Goal: Transaction & Acquisition: Purchase product/service

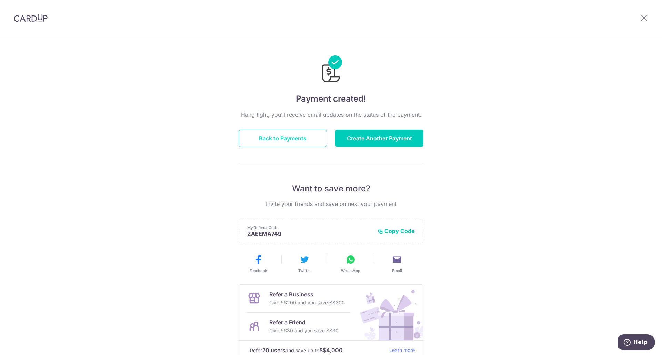
click at [303, 141] on button "Back to Payments" at bounding box center [283, 138] width 88 height 17
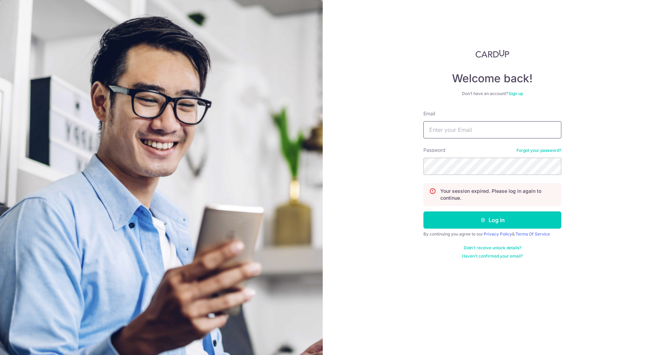
click at [469, 127] on input "Email" at bounding box center [492, 129] width 138 height 17
type input "[EMAIL_ADDRESS][DOMAIN_NAME]"
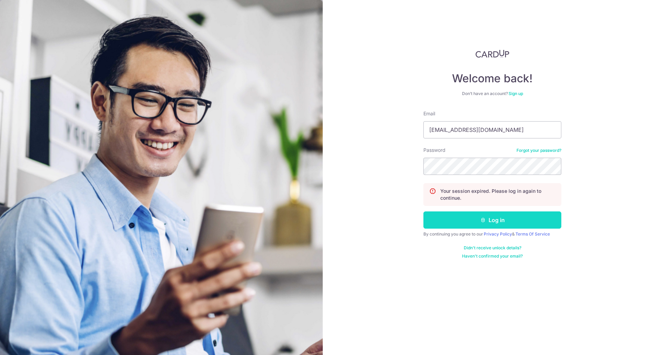
click at [487, 219] on button "Log in" at bounding box center [492, 220] width 138 height 17
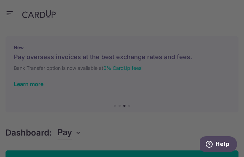
click at [220, 88] on div at bounding box center [123, 79] width 247 height 158
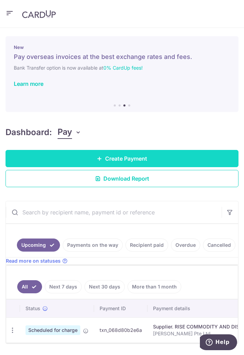
drag, startPoint x: 106, startPoint y: 158, endPoint x: 102, endPoint y: 158, distance: 4.2
click at [106, 158] on span "Create Payment" at bounding box center [126, 158] width 42 height 8
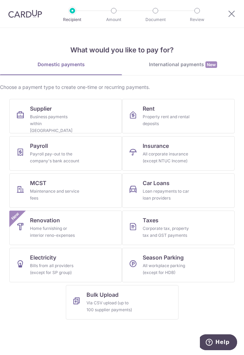
click at [4, 115] on div "Choose a payment type to create one-time or recurring payments. Supplier Busine…" at bounding box center [122, 203] width 244 height 239
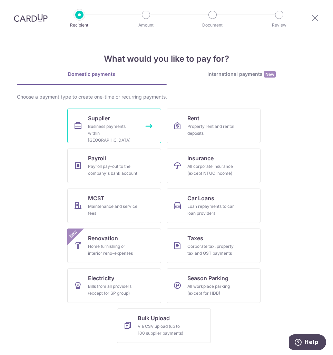
click at [122, 124] on div "Business payments within Singapore" at bounding box center [113, 133] width 50 height 21
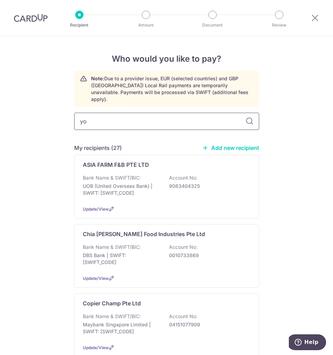
type input "y"
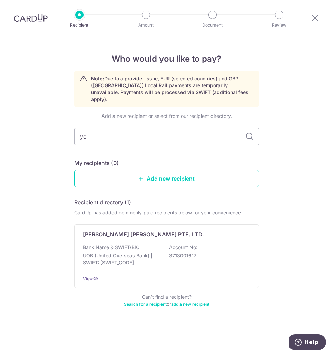
type input "y"
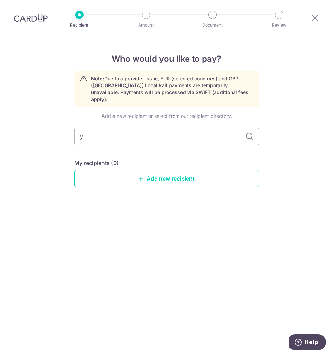
type input "yi"
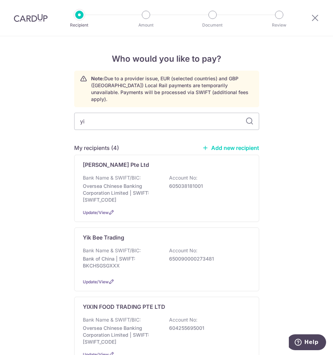
scroll to position [103, 0]
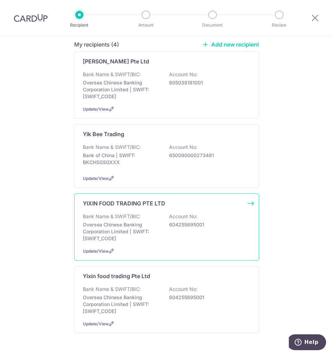
click at [132, 213] on div "Bank Name & SWIFT/BIC: Oversea Chinese Banking Corporation Limited | SWIFT: OCB…" at bounding box center [167, 227] width 168 height 29
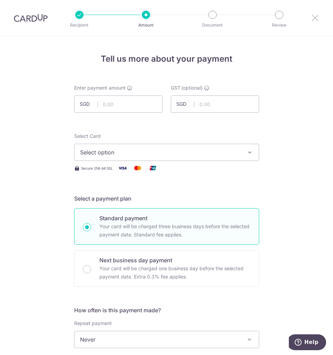
click at [316, 17] on icon at bounding box center [315, 17] width 8 height 9
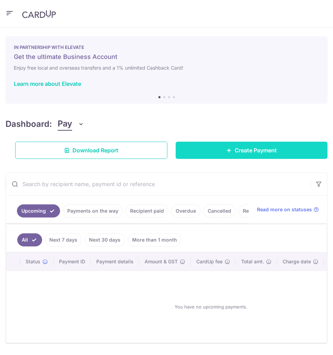
click at [203, 150] on link "Create Payment" at bounding box center [252, 150] width 152 height 17
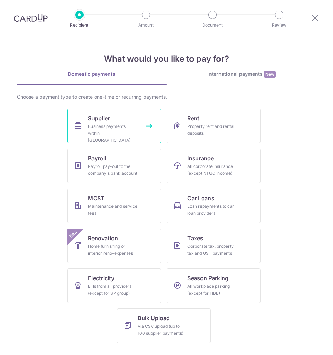
click at [121, 126] on div "Business payments within Singapore" at bounding box center [113, 133] width 50 height 21
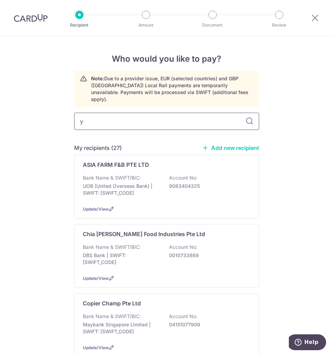
type input "yi"
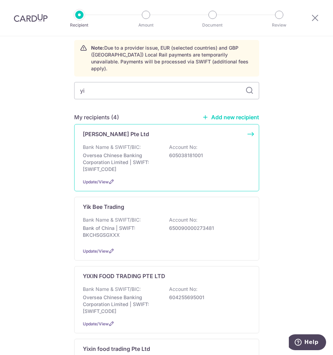
scroll to position [103, 0]
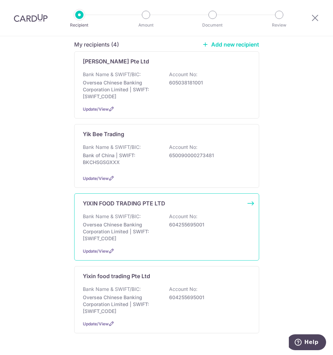
click at [138, 213] on p "Bank Name & SWIFT/BIC:" at bounding box center [112, 216] width 58 height 7
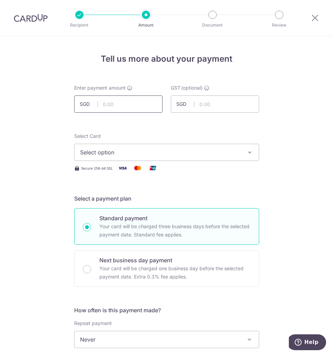
click at [116, 100] on input "text" at bounding box center [118, 104] width 88 height 17
type input "3,858.25"
click at [126, 146] on button "Select option" at bounding box center [166, 152] width 185 height 17
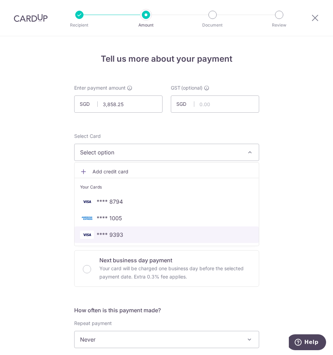
click at [129, 234] on span "**** 9393" at bounding box center [166, 235] width 173 height 8
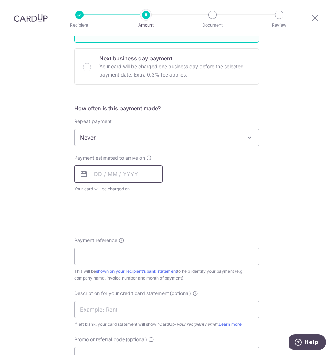
scroll to position [207, 0]
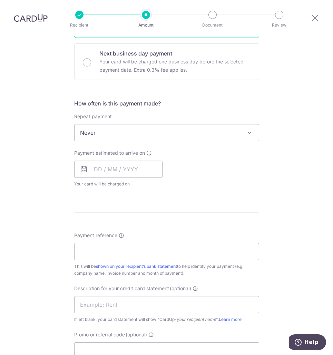
click at [116, 157] on div "Payment estimated to arrive on Your card will be charged on for the first payme…" at bounding box center [118, 169] width 88 height 38
click at [107, 173] on input "text" at bounding box center [118, 169] width 88 height 17
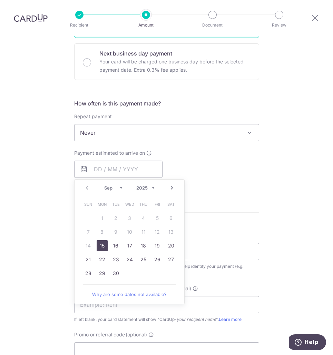
click at [99, 245] on link "15" at bounding box center [102, 245] width 11 height 11
type input "15/09/2025"
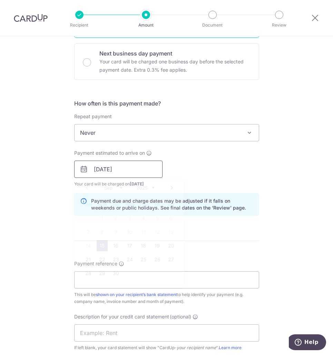
click at [134, 168] on input "15/09/2025" at bounding box center [118, 169] width 88 height 17
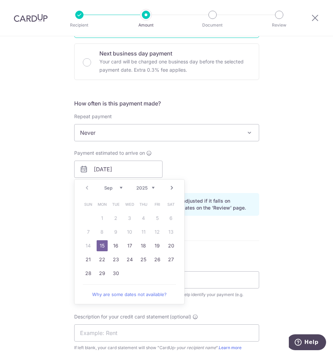
click at [99, 247] on link "15" at bounding box center [102, 245] width 11 height 11
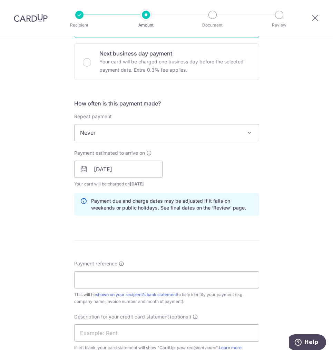
click at [189, 238] on form "Enter payment amount SGD 3,858.25 3858.25 GST (optional) SGD Select Card **** 9…" at bounding box center [166, 188] width 185 height 621
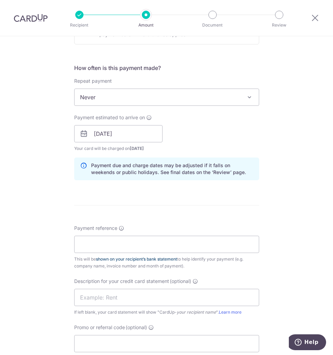
scroll to position [276, 0]
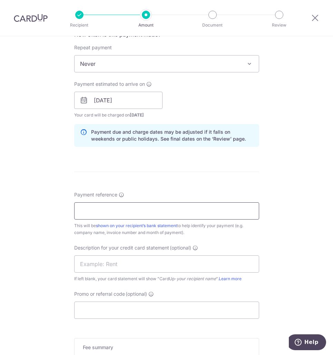
click at [97, 216] on input "Payment reference" at bounding box center [166, 210] width 185 height 17
type input "Zack Syabas Pte Ltd"
click at [112, 258] on input "text" at bounding box center [166, 264] width 185 height 17
type input "ZS Yixin"
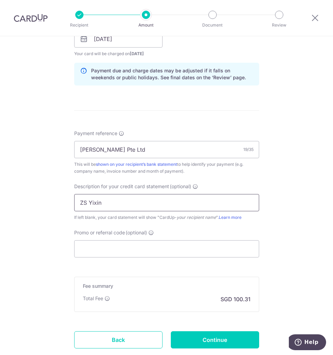
scroll to position [379, 0]
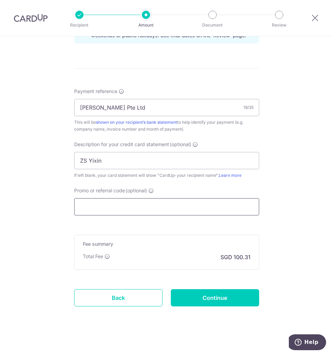
click at [125, 204] on input "Promo or referral code (optional)" at bounding box center [166, 206] width 185 height 17
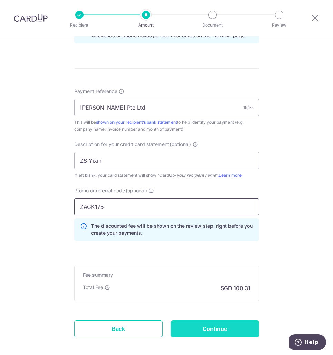
type input "ZACK175"
click at [221, 328] on input "Continue" at bounding box center [215, 328] width 88 height 17
type input "Create Schedule"
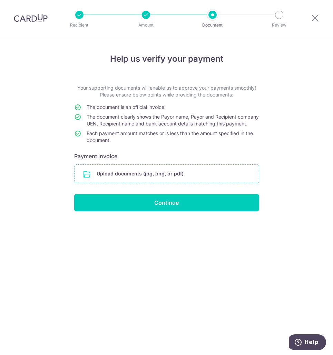
click at [151, 181] on input "file" at bounding box center [166, 174] width 184 height 18
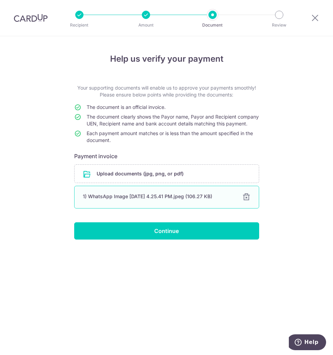
click at [247, 201] on div at bounding box center [246, 197] width 8 height 8
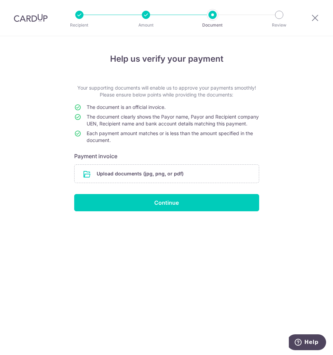
click at [86, 35] on div "Recipient Amount Document Review" at bounding box center [179, 18] width 236 height 36
click at [137, 179] on input "file" at bounding box center [166, 174] width 184 height 18
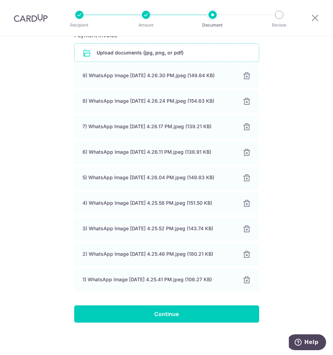
scroll to position [128, 0]
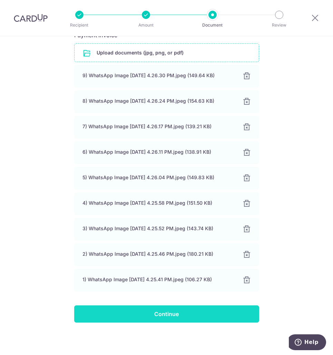
click at [170, 311] on input "Continue" at bounding box center [166, 314] width 185 height 17
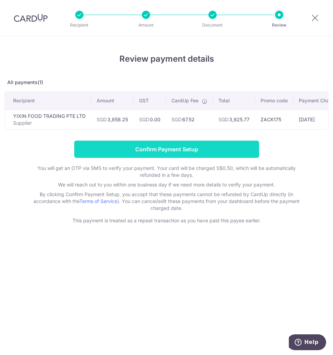
click at [177, 152] on input "Confirm Payment Setup" at bounding box center [166, 149] width 185 height 17
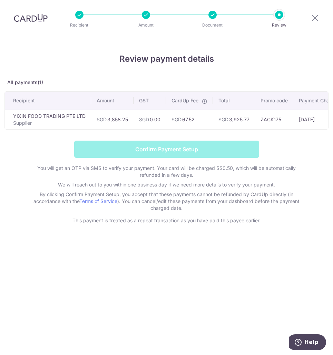
click at [168, 276] on div "Review payment details All payments(1) Recipient Amount GST CardUp Fee Total Pr…" at bounding box center [166, 195] width 333 height 319
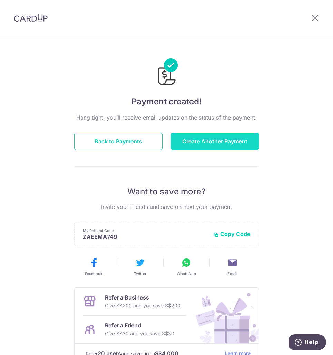
click at [202, 140] on button "Create Another Payment" at bounding box center [215, 141] width 88 height 17
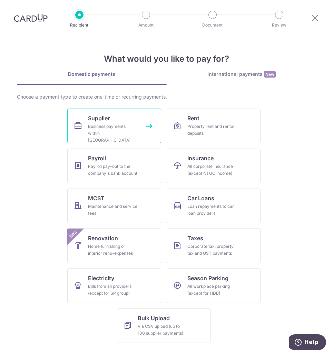
click at [110, 128] on div "Business payments within [GEOGRAPHIC_DATA]" at bounding box center [113, 133] width 50 height 21
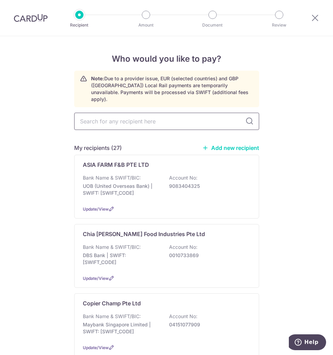
click at [151, 116] on input "text" at bounding box center [166, 121] width 185 height 17
type input "yi"
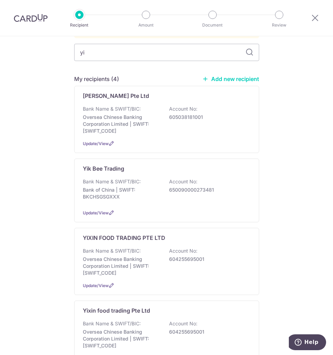
scroll to position [118, 0]
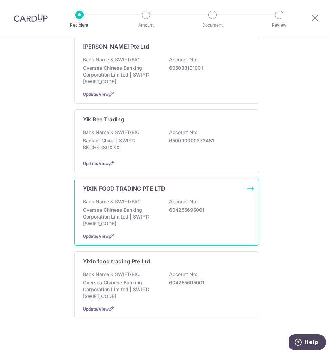
click at [132, 198] on p "Bank Name & SWIFT/BIC:" at bounding box center [112, 201] width 58 height 7
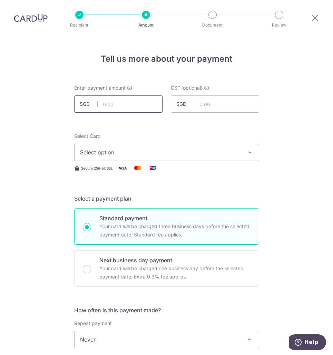
click at [113, 103] on input "text" at bounding box center [118, 104] width 88 height 17
type input "3,664.30"
click at [144, 161] on div "Select Card Select option Add credit card Your Cards **** 8794 **** 1005 **** 9…" at bounding box center [166, 153] width 185 height 40
click at [147, 152] on span "Select option" at bounding box center [160, 152] width 161 height 8
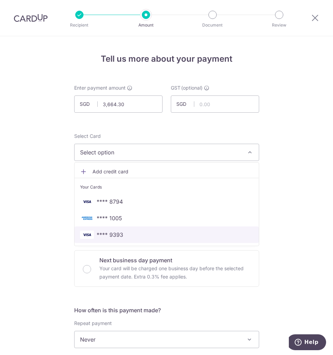
click at [141, 237] on span "**** 9393" at bounding box center [166, 235] width 173 height 8
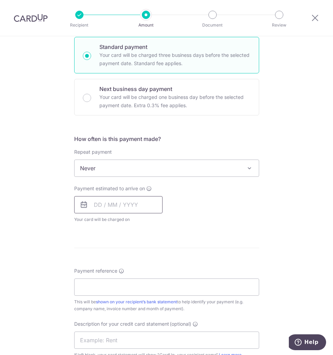
scroll to position [172, 0]
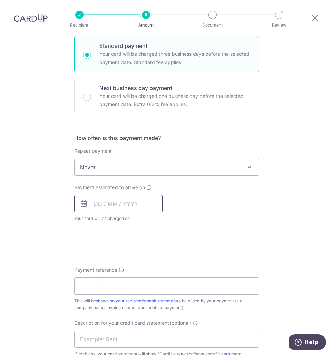
click at [114, 203] on input "text" at bounding box center [118, 203] width 88 height 17
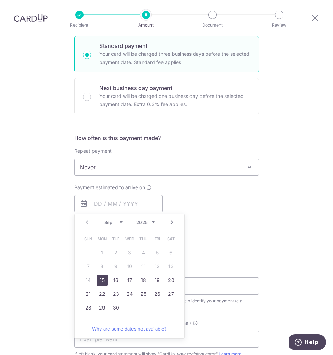
click at [100, 280] on link "15" at bounding box center [102, 280] width 11 height 11
type input "15/09/2025"
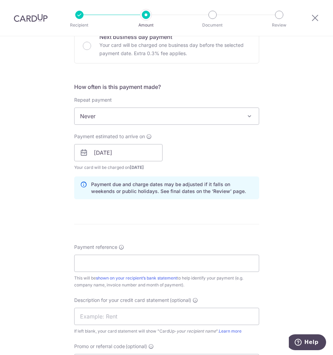
scroll to position [276, 0]
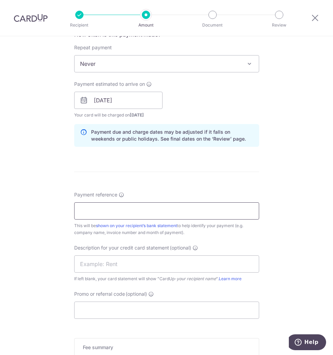
click at [100, 208] on input "Payment reference" at bounding box center [166, 210] width 185 height 17
type input "Zack Syabas Pte Ltd"
click at [117, 261] on input "text" at bounding box center [166, 264] width 185 height 17
type input "ZS Yixin"
click at [119, 307] on input "Promo or referral code (optional)" at bounding box center [166, 310] width 185 height 17
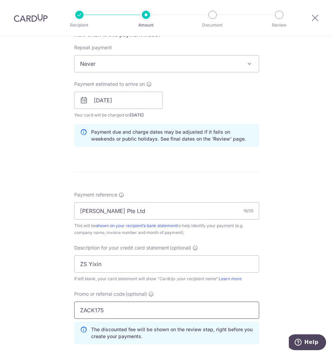
type input "ZACK175"
click at [301, 287] on div "Tell us more about your payment Enter payment amount SGD 3,664.30 3664.30 GST (…" at bounding box center [166, 126] width 333 height 732
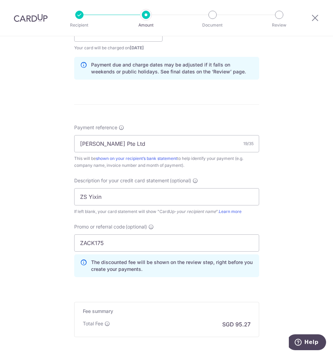
scroll to position [379, 0]
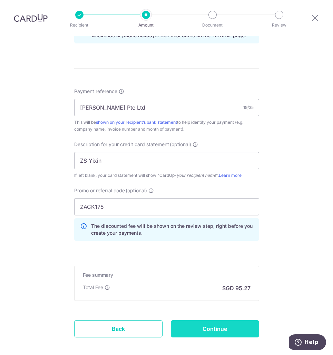
click at [215, 330] on input "Continue" at bounding box center [215, 328] width 88 height 17
type input "Create Schedule"
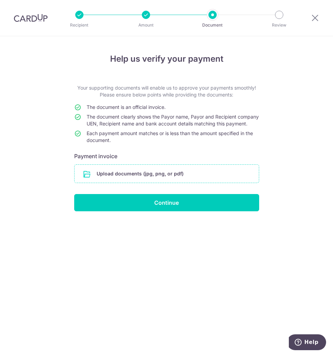
click at [109, 183] on input "file" at bounding box center [166, 174] width 184 height 18
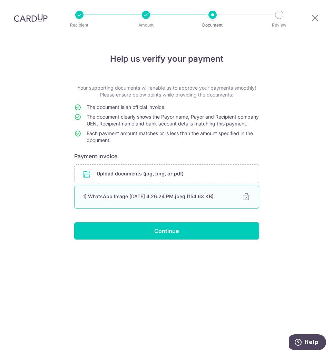
click at [250, 205] on div "1) WhatsApp Image [DATE] 4.26.24 PM.jpeg (154.63 KB) 100% Done Download" at bounding box center [166, 197] width 185 height 23
click at [247, 201] on div at bounding box center [246, 197] width 8 height 8
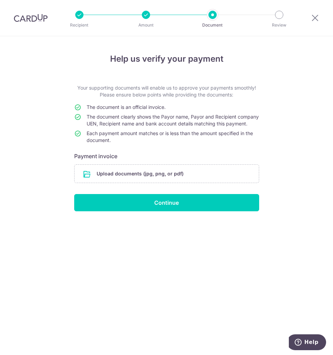
click at [187, 308] on div "Help us verify your payment Your supporting documents will enable us to approve…" at bounding box center [166, 195] width 333 height 319
click at [146, 182] on input "file" at bounding box center [166, 174] width 184 height 18
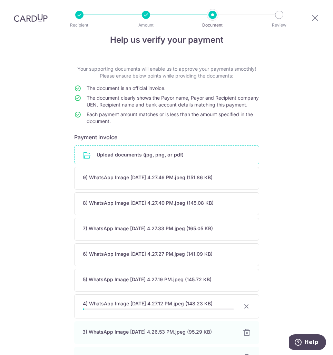
scroll to position [128, 0]
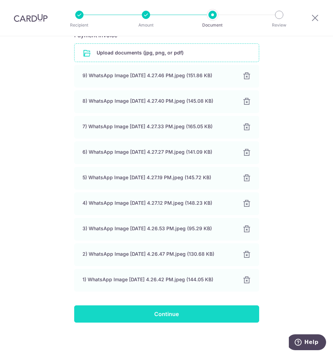
click at [165, 311] on input "Continue" at bounding box center [166, 314] width 185 height 17
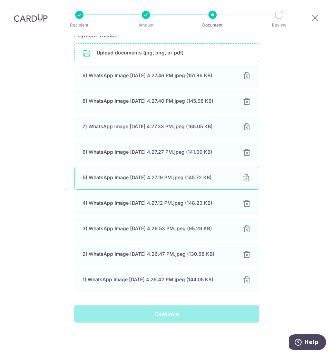
scroll to position [0, 0]
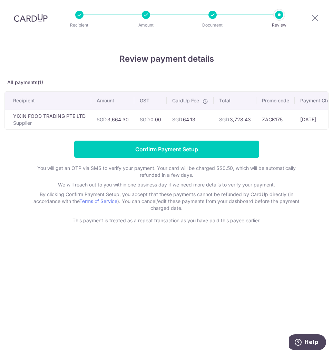
click at [156, 272] on div "Review payment details All payments(1) Recipient Amount GST CardUp Fee Total Pr…" at bounding box center [166, 195] width 333 height 319
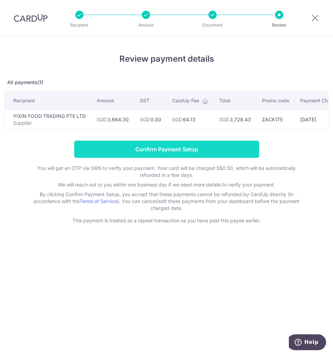
click at [154, 149] on input "Confirm Payment Setup" at bounding box center [166, 149] width 185 height 17
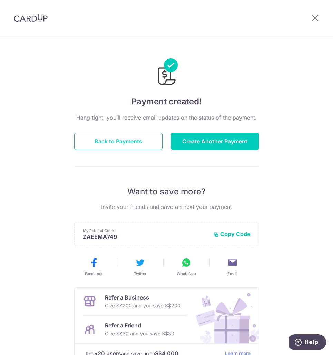
click at [127, 137] on button "Back to Payments" at bounding box center [118, 141] width 88 height 17
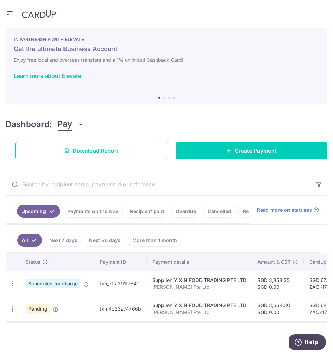
scroll to position [17, 0]
